Goal: Navigation & Orientation: Find specific page/section

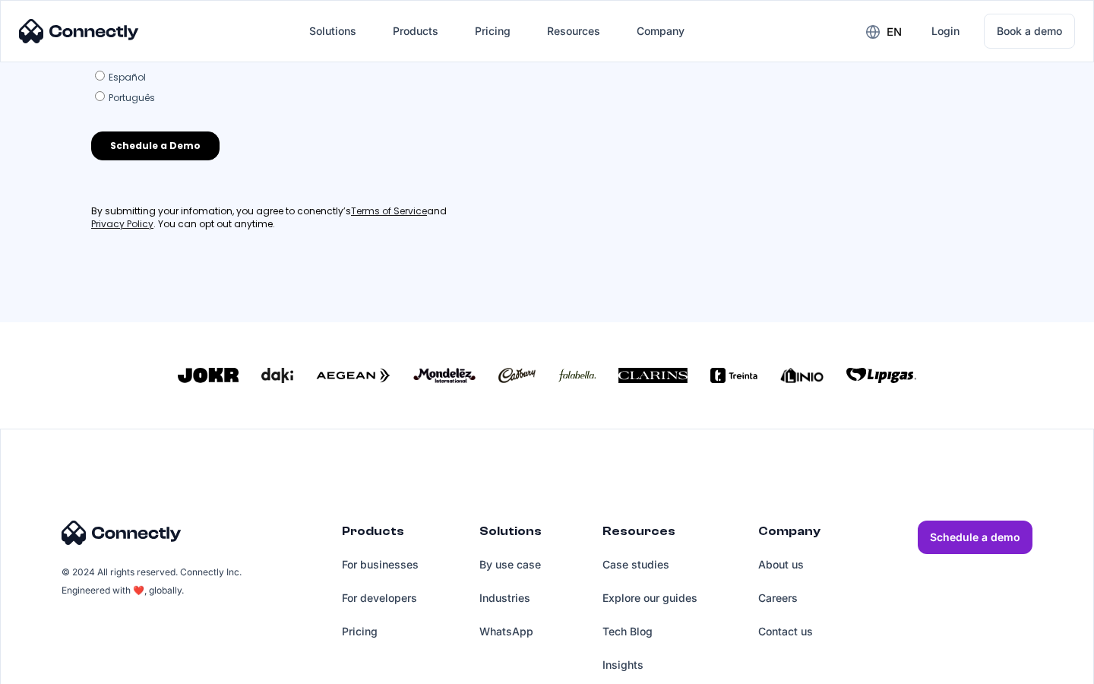
scroll to position [666, 0]
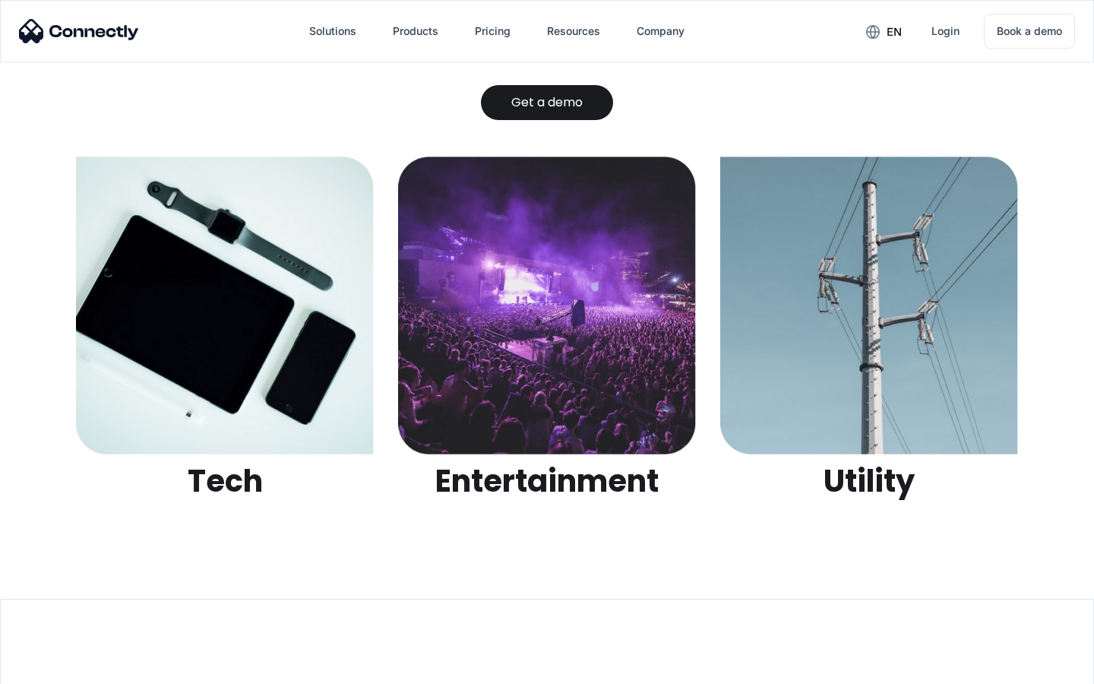
scroll to position [4793, 0]
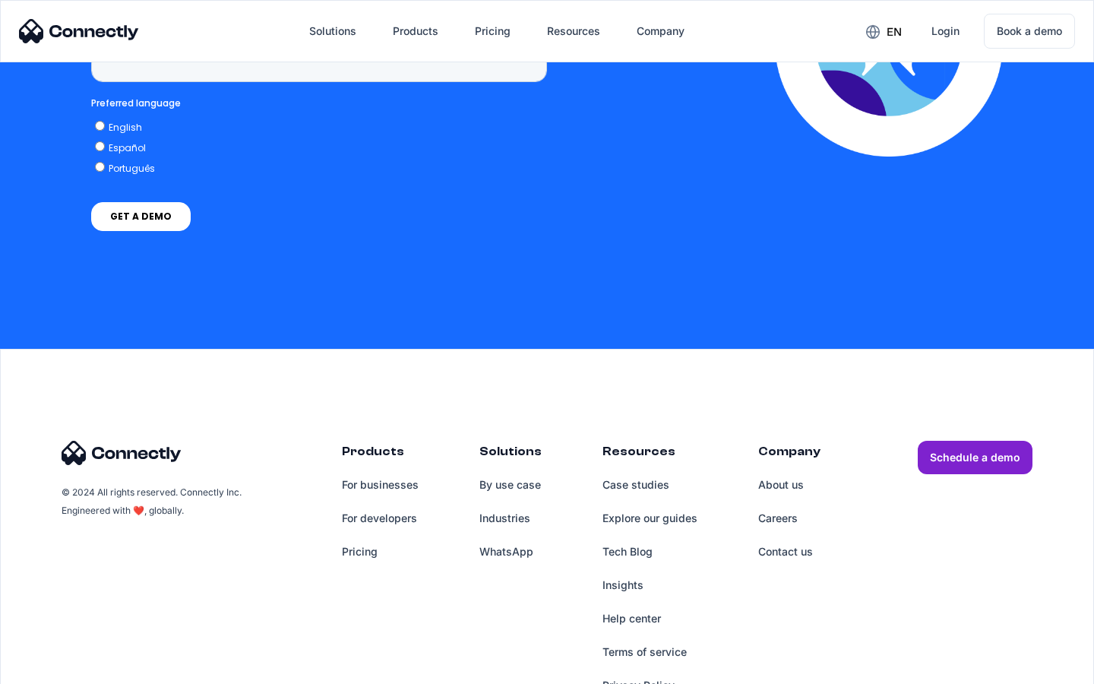
scroll to position [3868, 0]
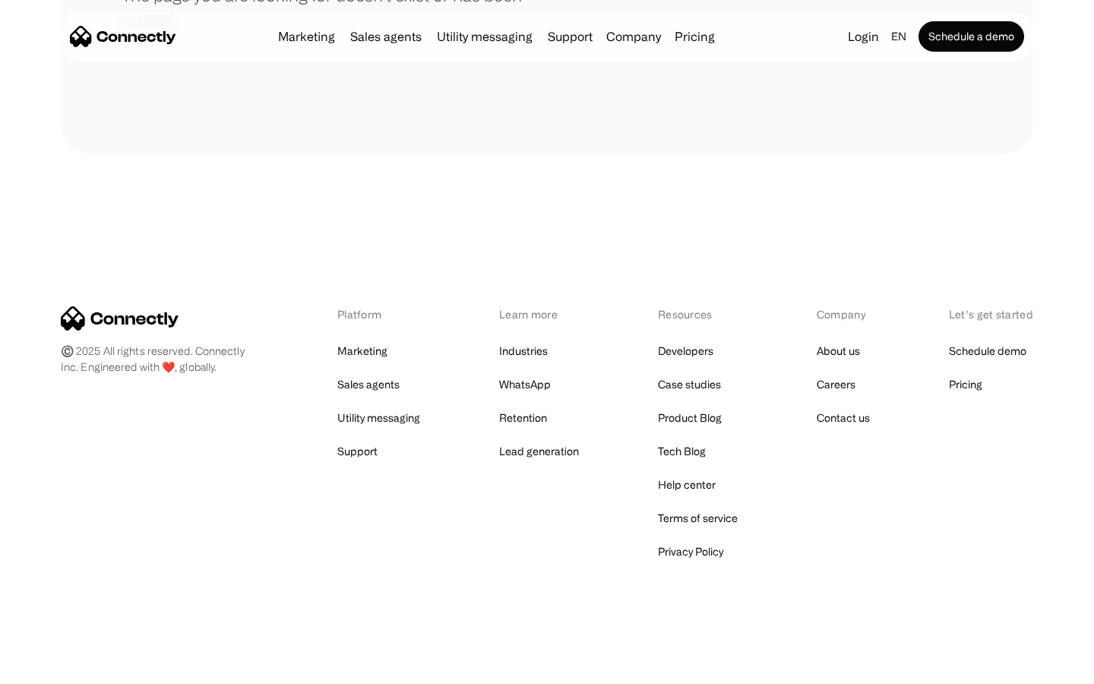
scroll to position [277, 0]
